Goal: Ask a question

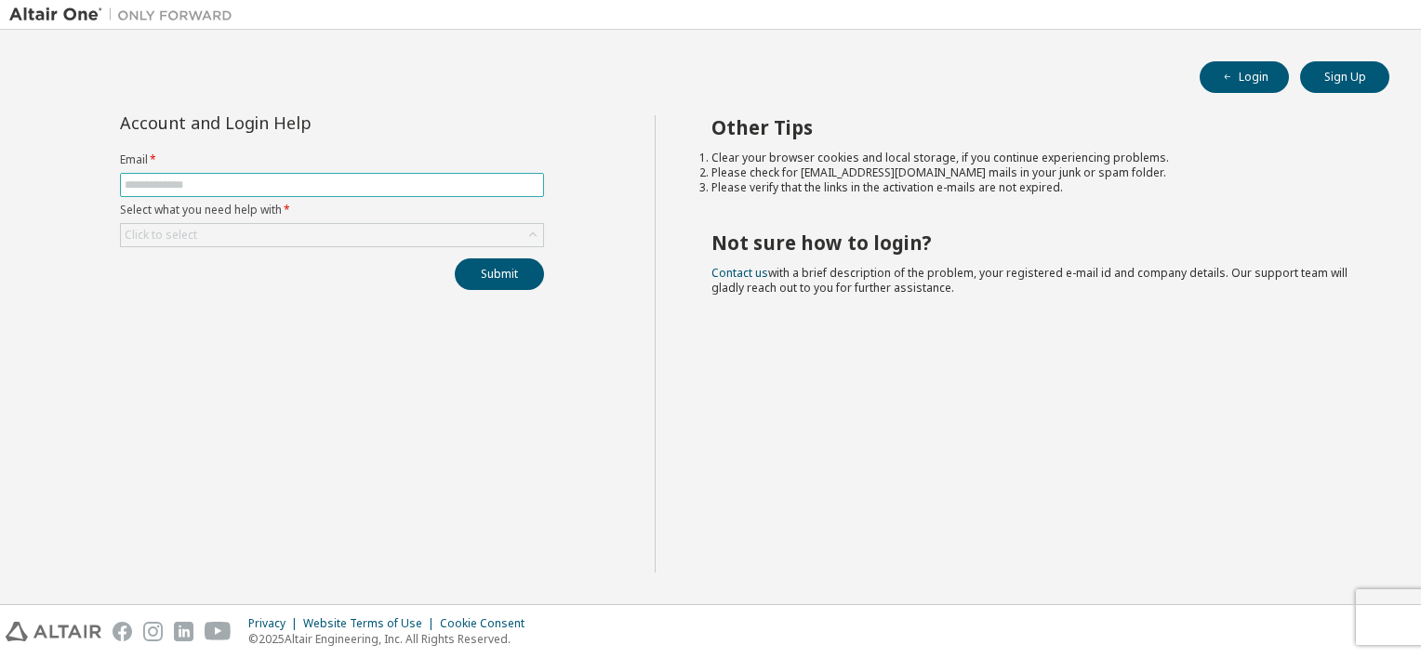
click at [162, 179] on input "text" at bounding box center [332, 185] width 415 height 15
type input "**********"
click at [531, 233] on icon at bounding box center [532, 235] width 7 height 5
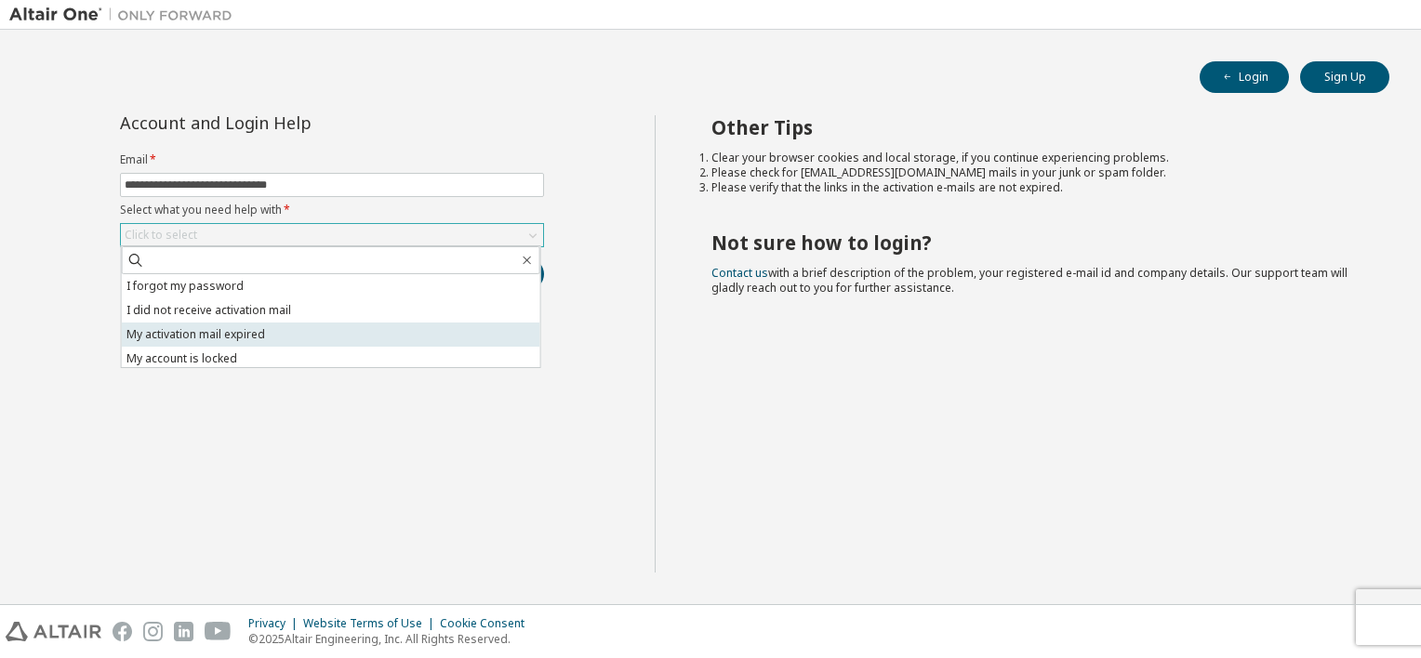
click at [171, 334] on li "My activation mail expired" at bounding box center [331, 335] width 419 height 24
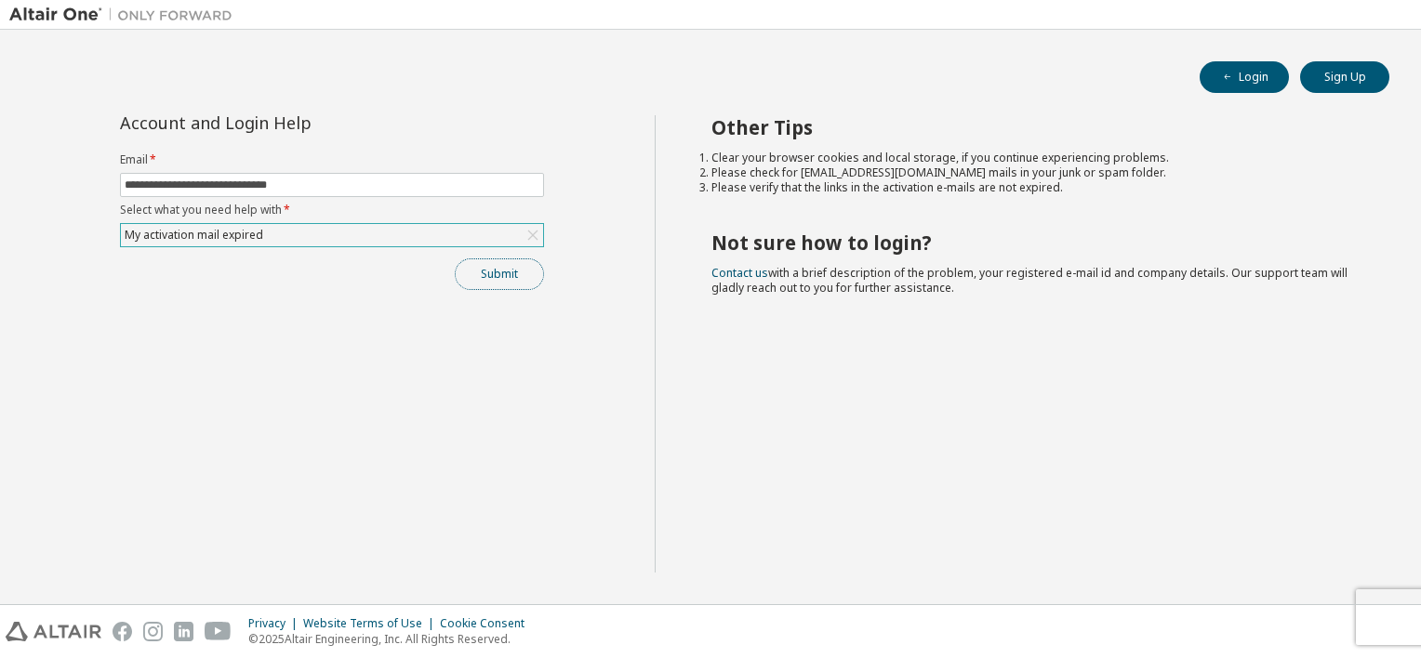
click at [512, 268] on button "Submit" at bounding box center [499, 275] width 89 height 32
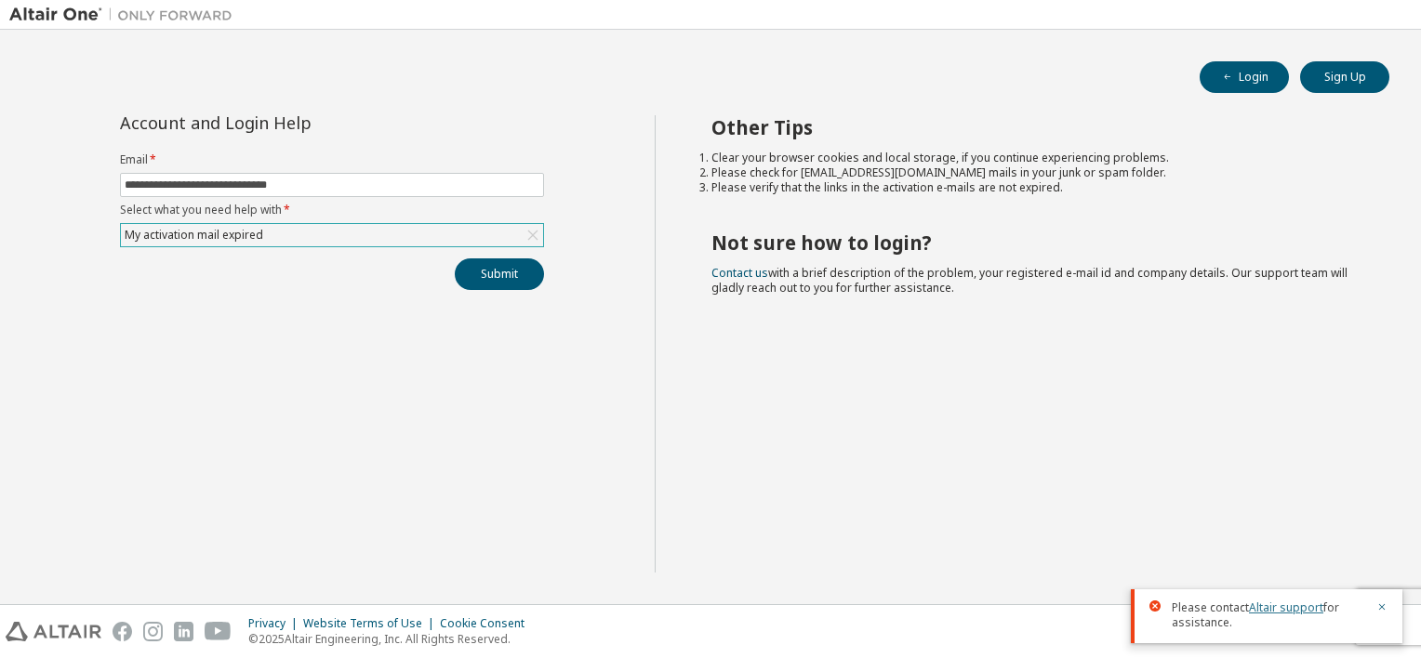
click at [1302, 610] on link "Altair support" at bounding box center [1286, 608] width 74 height 16
click at [1269, 610] on link "Altair support" at bounding box center [1286, 608] width 74 height 16
click at [1380, 605] on icon "button" at bounding box center [1381, 607] width 11 height 11
click at [443, 234] on div "My activation mail expired" at bounding box center [332, 235] width 422 height 22
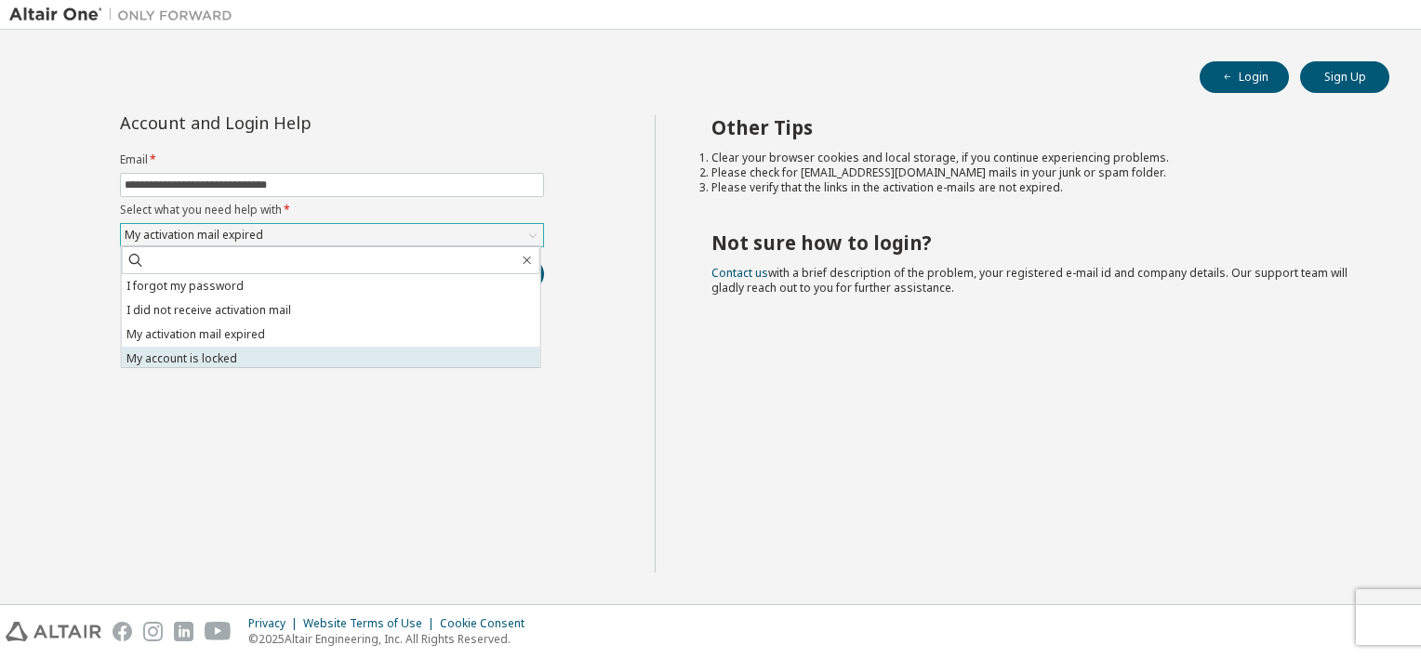
click at [193, 351] on li "My account is locked" at bounding box center [331, 359] width 419 height 24
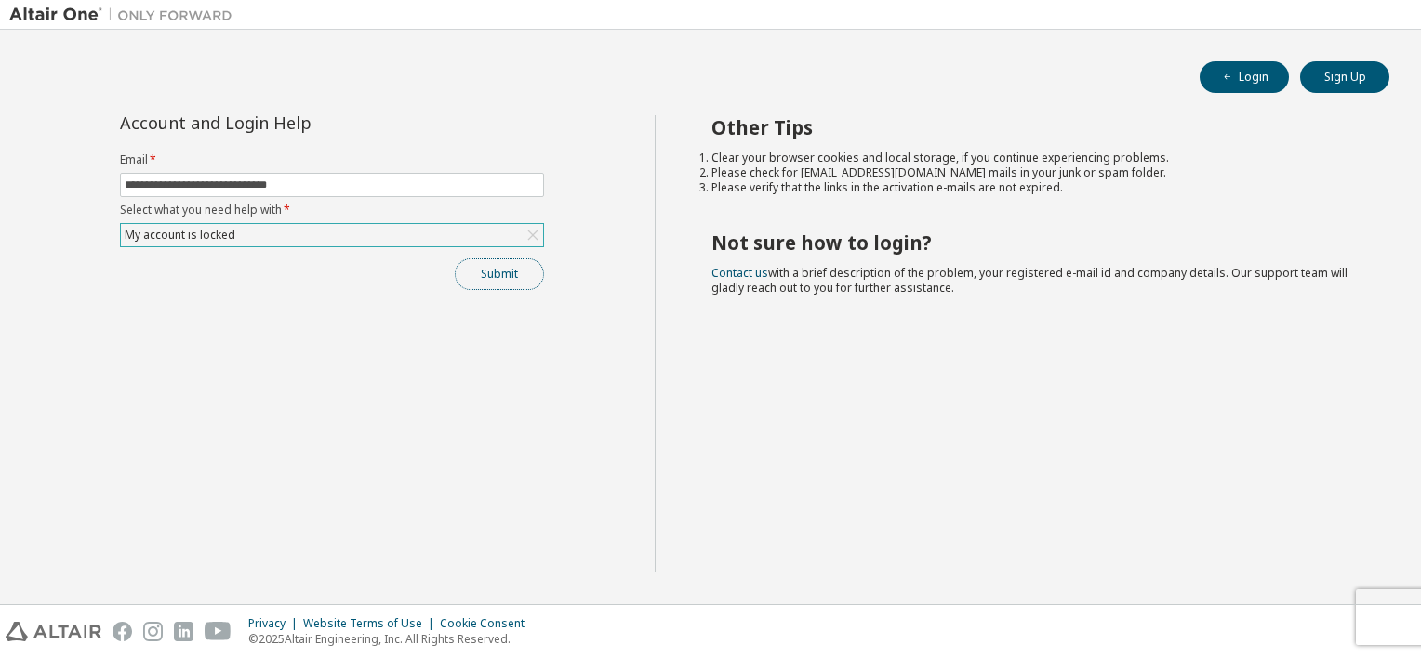
click at [489, 273] on button "Submit" at bounding box center [499, 275] width 89 height 32
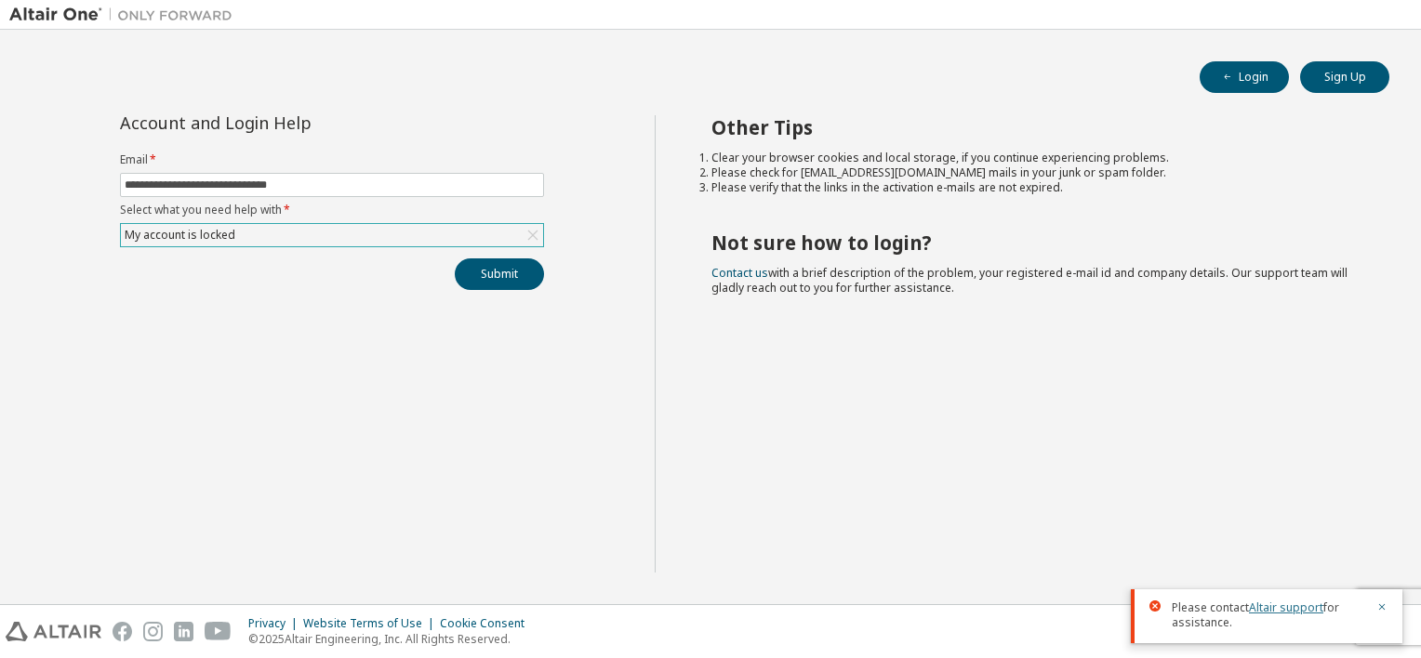
click at [1271, 607] on link "Altair support" at bounding box center [1286, 608] width 74 height 16
click at [1309, 613] on link "Altair support" at bounding box center [1286, 608] width 74 height 16
click at [742, 273] on link "Contact us" at bounding box center [739, 273] width 57 height 16
click at [529, 232] on icon at bounding box center [533, 235] width 19 height 19
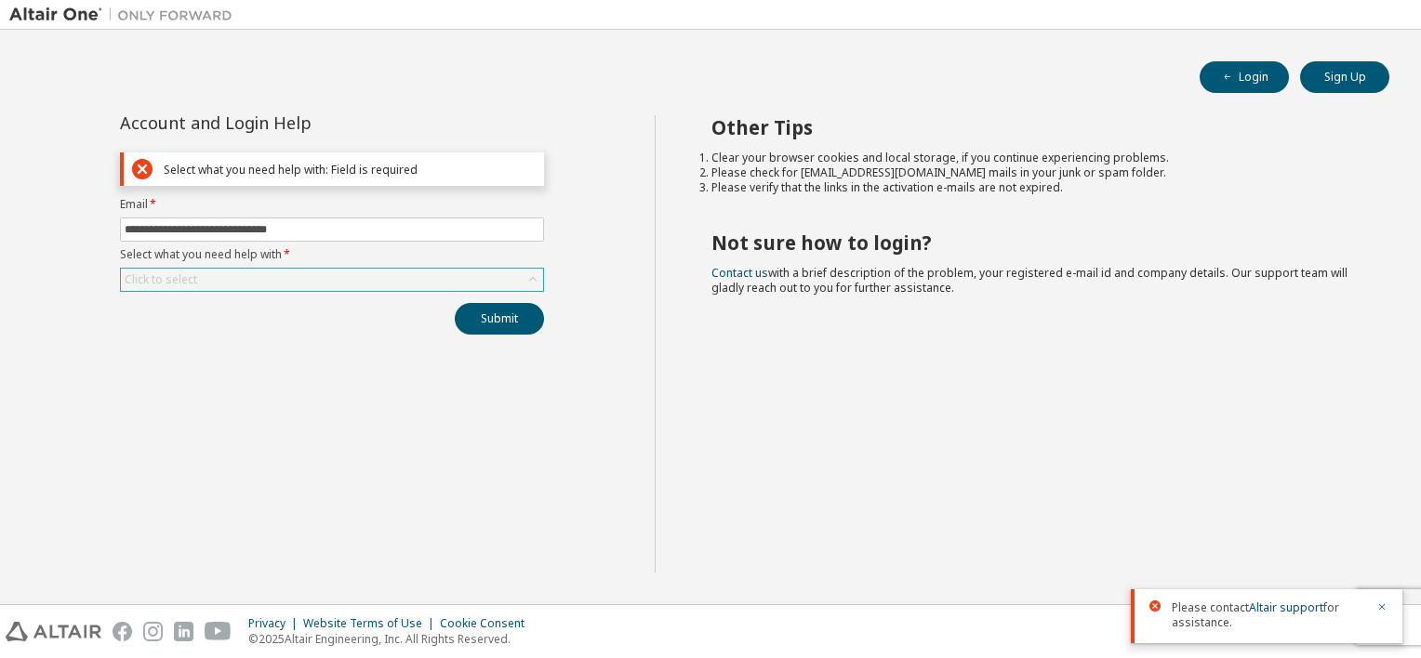
click at [145, 274] on div "Click to select" at bounding box center [161, 279] width 73 height 15
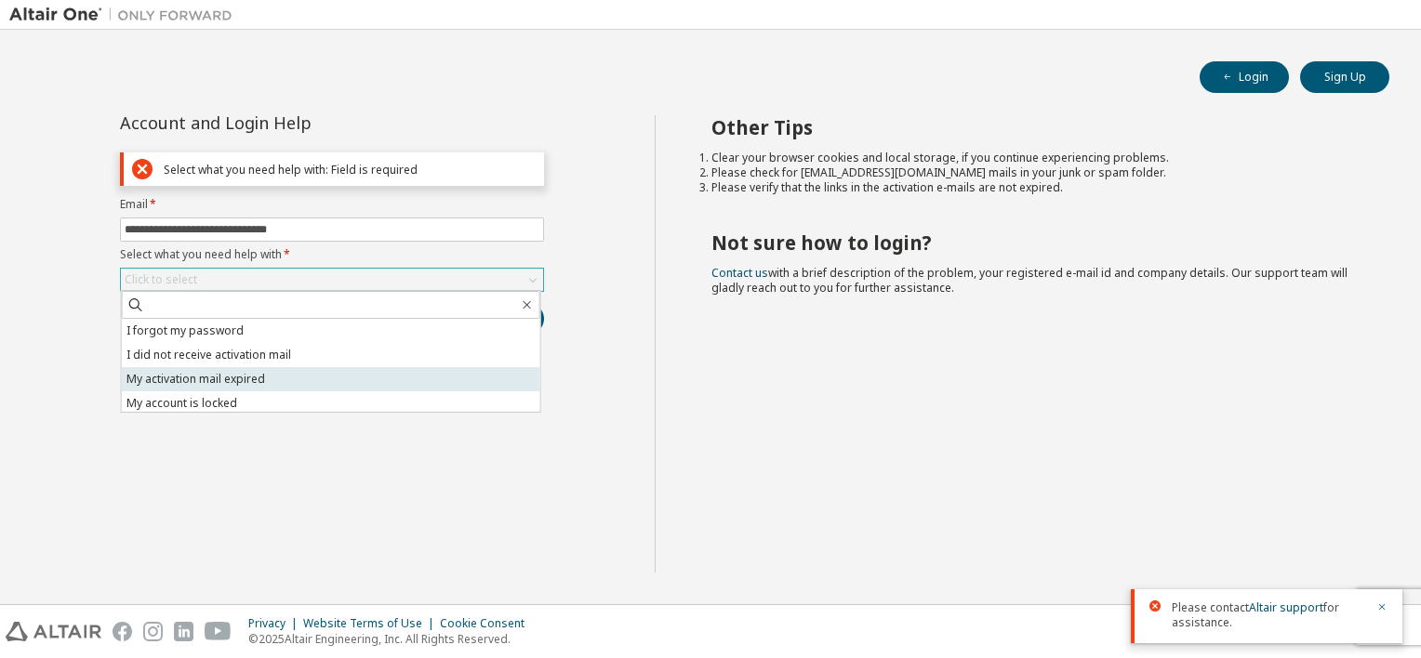
click at [256, 376] on li "My activation mail expired" at bounding box center [331, 379] width 419 height 24
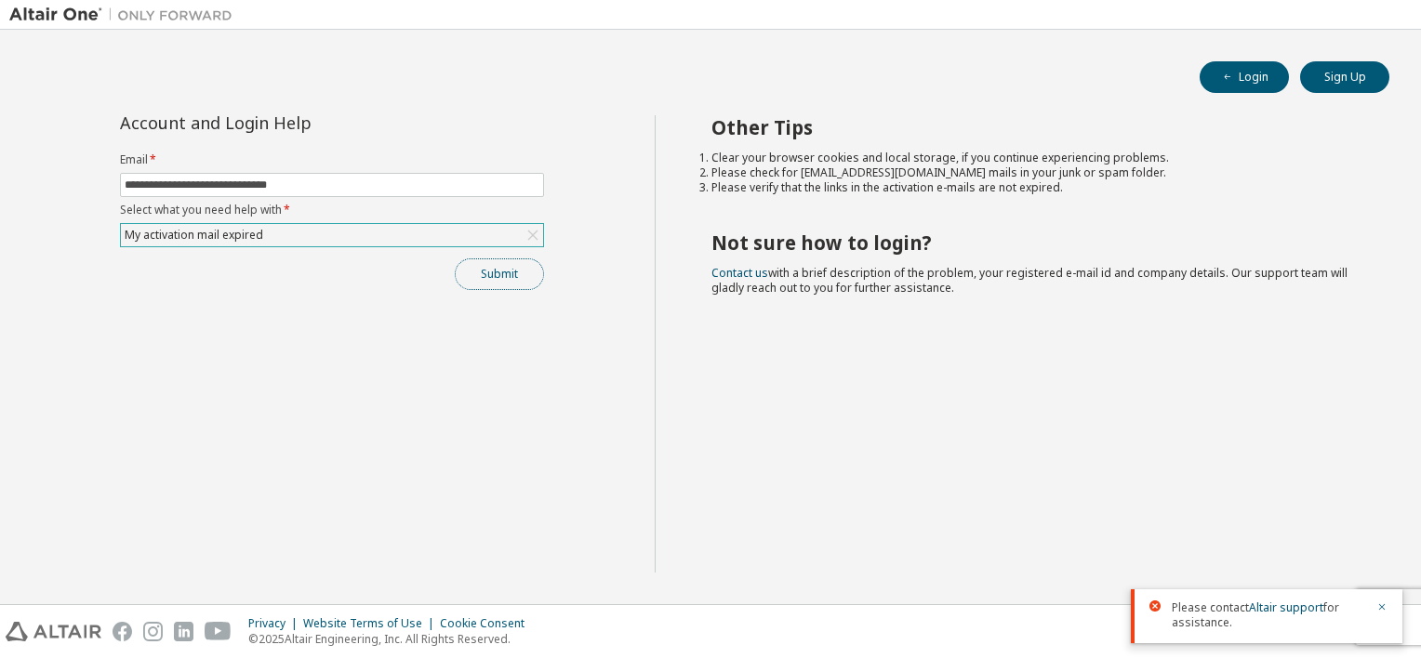
click at [513, 279] on button "Submit" at bounding box center [499, 275] width 89 height 32
